Goal: Navigation & Orientation: Find specific page/section

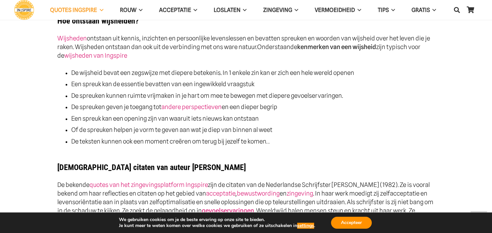
scroll to position [315, 0]
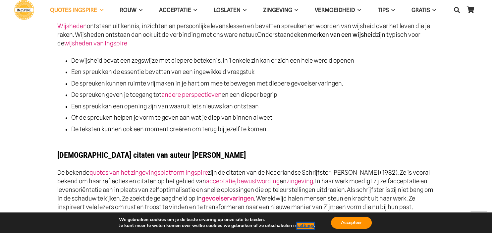
click at [305, 226] on button "settings" at bounding box center [305, 226] width 17 height 6
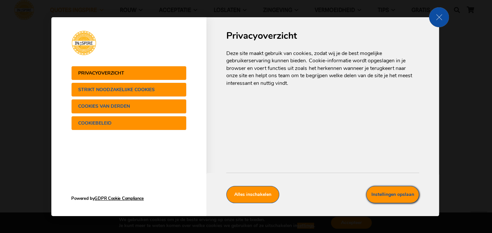
click at [399, 200] on button "Instellingen opslaan" at bounding box center [392, 194] width 53 height 17
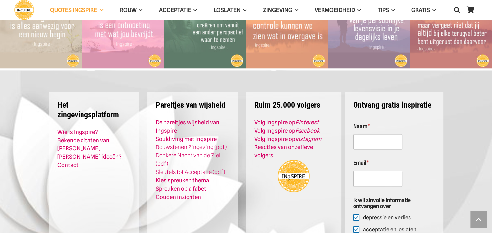
scroll to position [1155, 0]
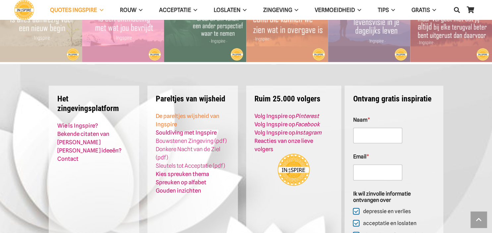
click at [173, 112] on link "De pareltjes wijsheid van Ingspire" at bounding box center [188, 119] width 64 height 15
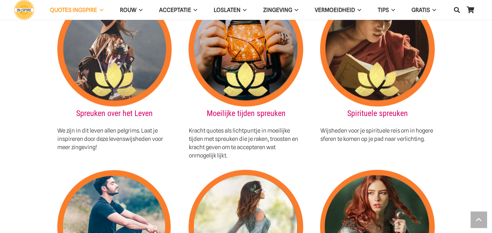
scroll to position [700, 0]
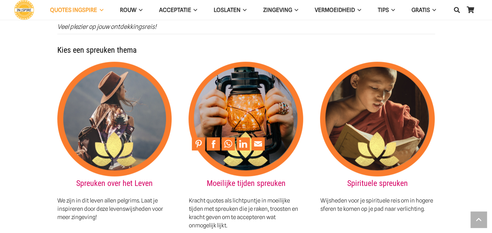
click at [258, 106] on img at bounding box center [246, 119] width 115 height 115
